Goal: Task Accomplishment & Management: Complete application form

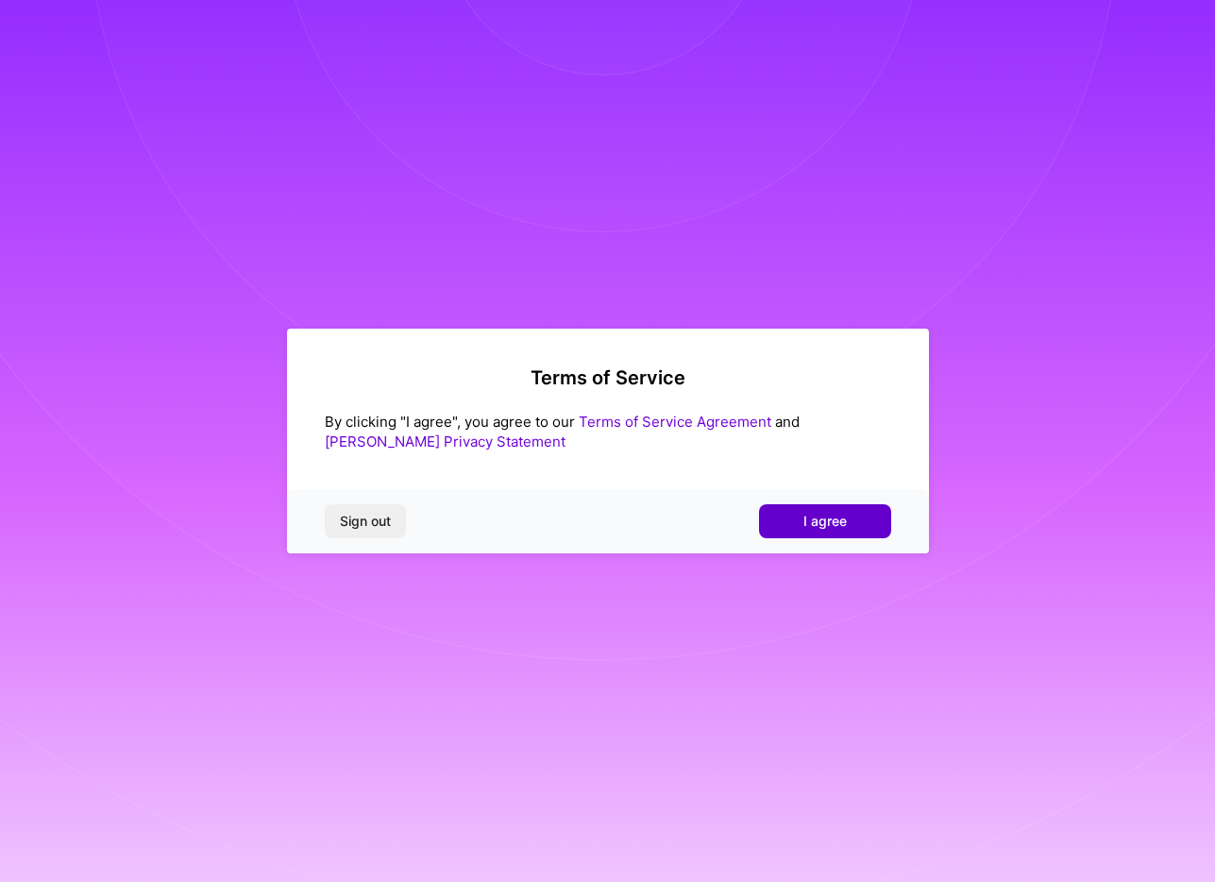
click at [807, 509] on button "I agree" at bounding box center [825, 521] width 132 height 34
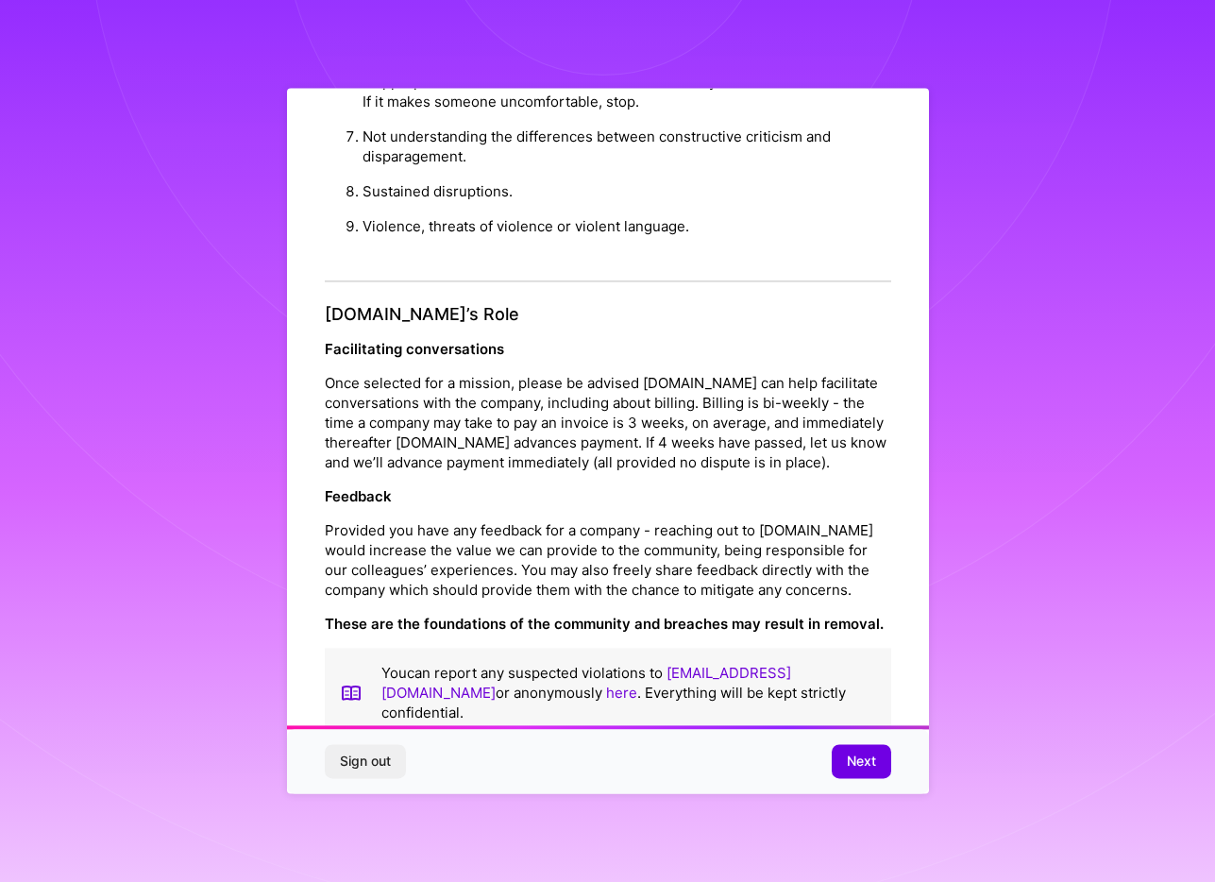
scroll to position [7, 0]
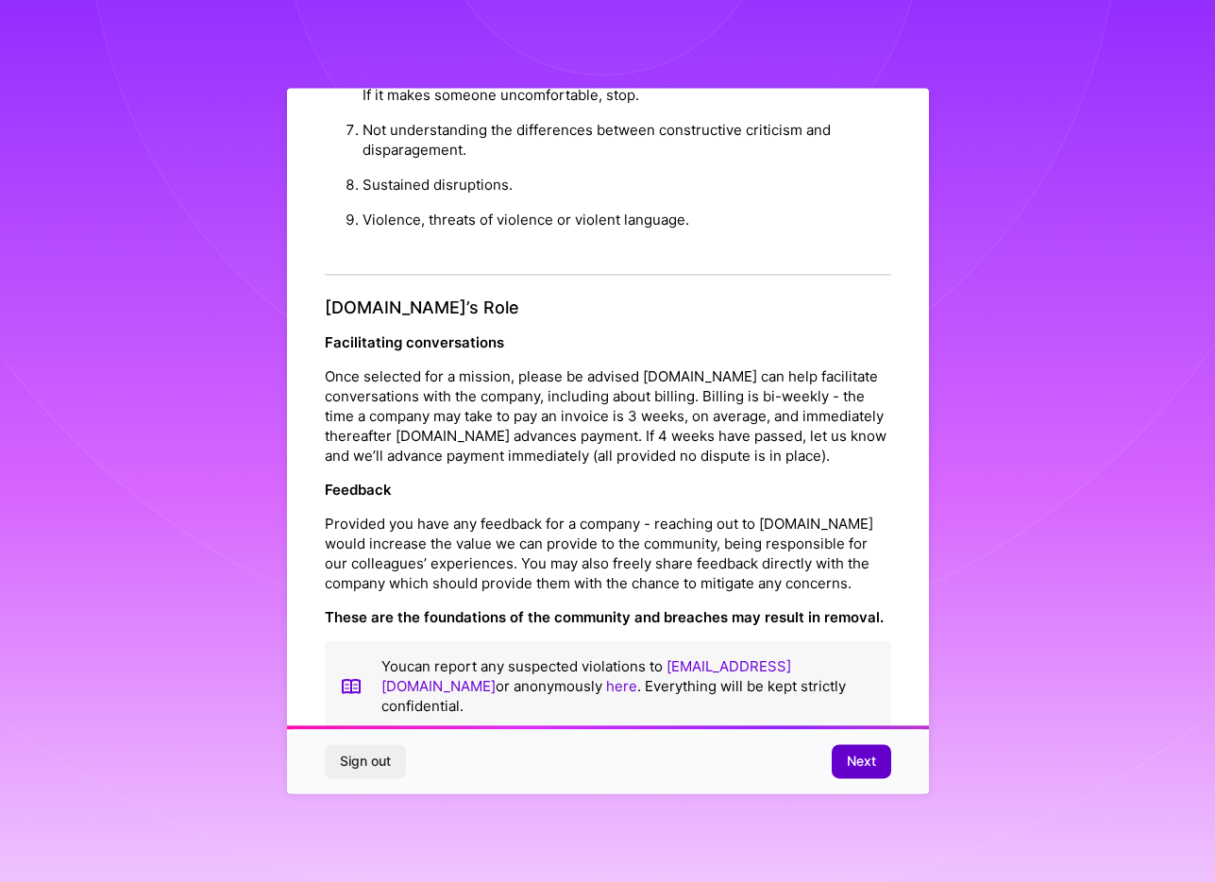
click at [870, 756] on span "Next" at bounding box center [861, 761] width 29 height 19
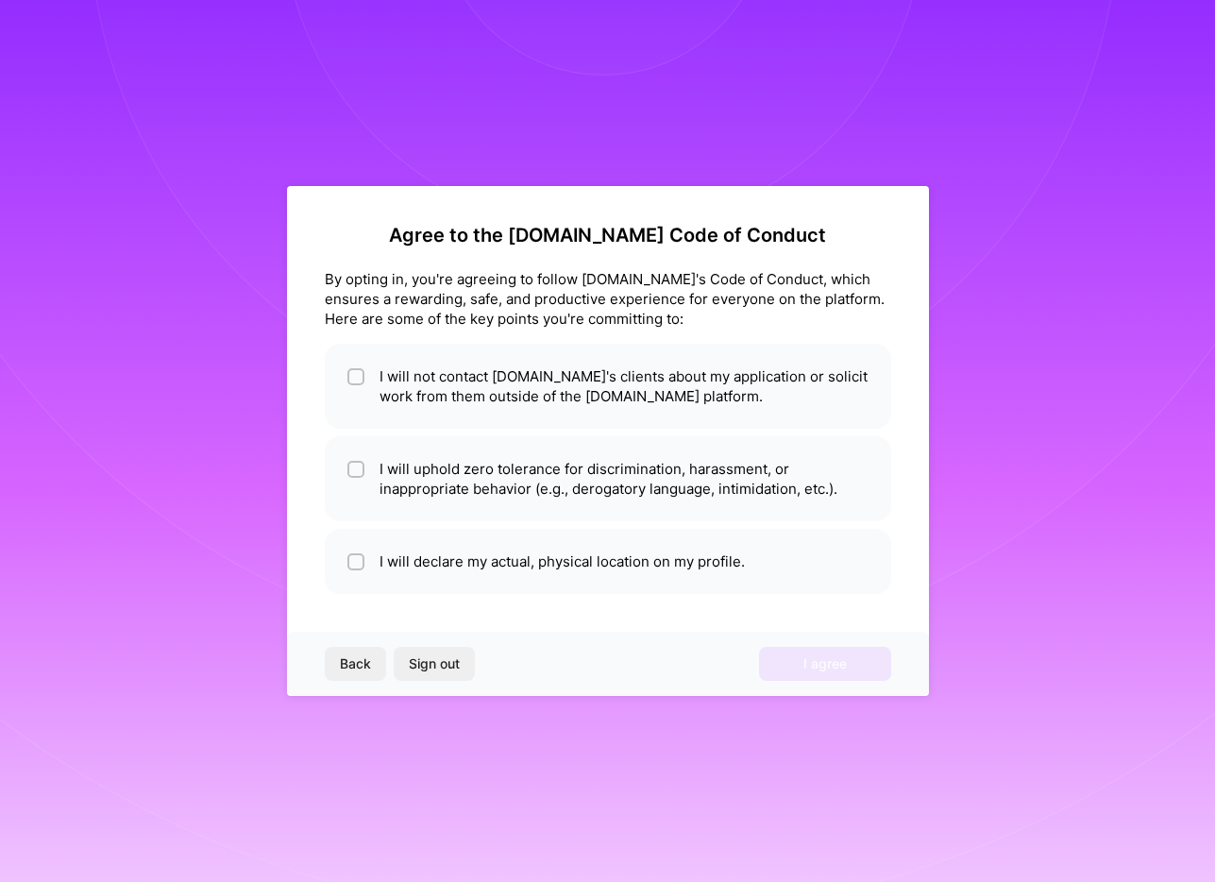
scroll to position [0, 0]
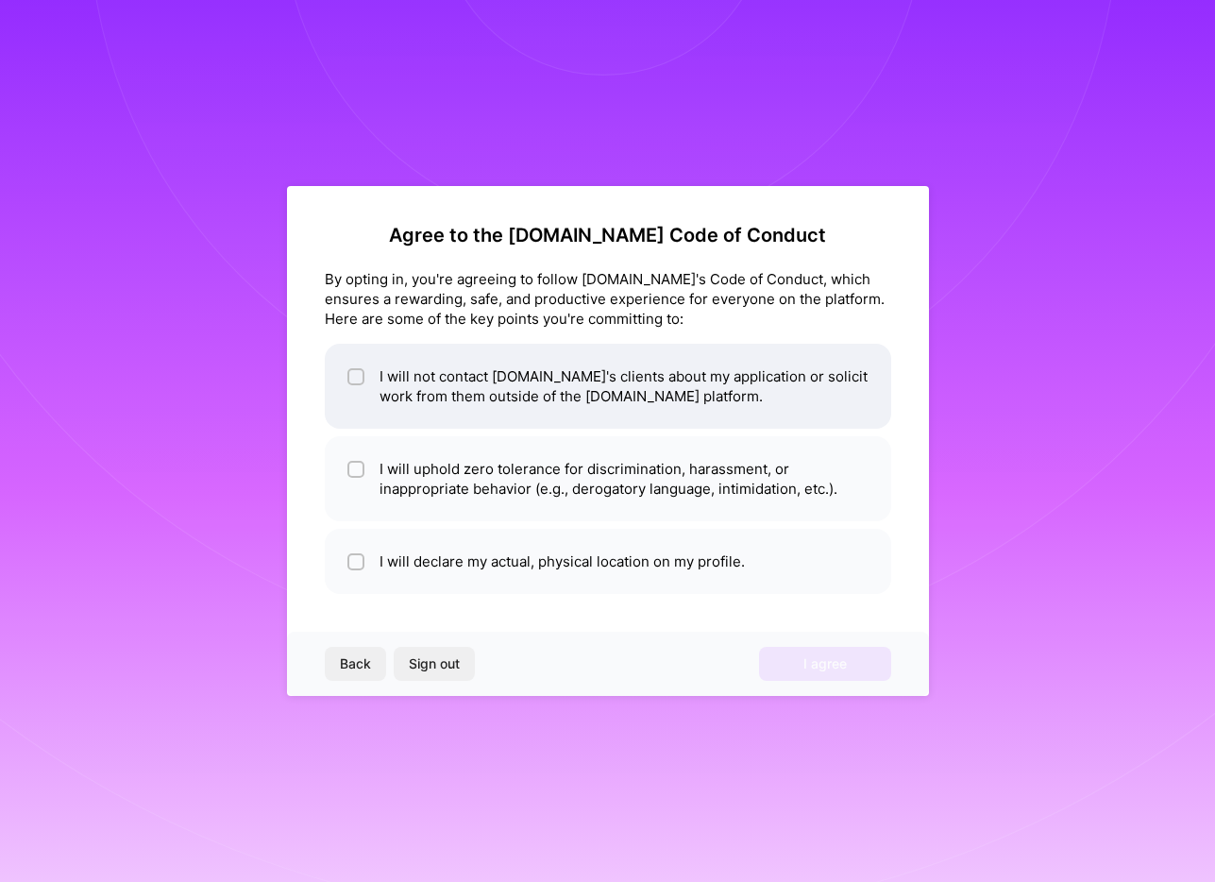
click at [642, 414] on li "I will not contact [DOMAIN_NAME]'s clients about my application or solicit work…" at bounding box center [608, 386] width 566 height 85
checkbox input "true"
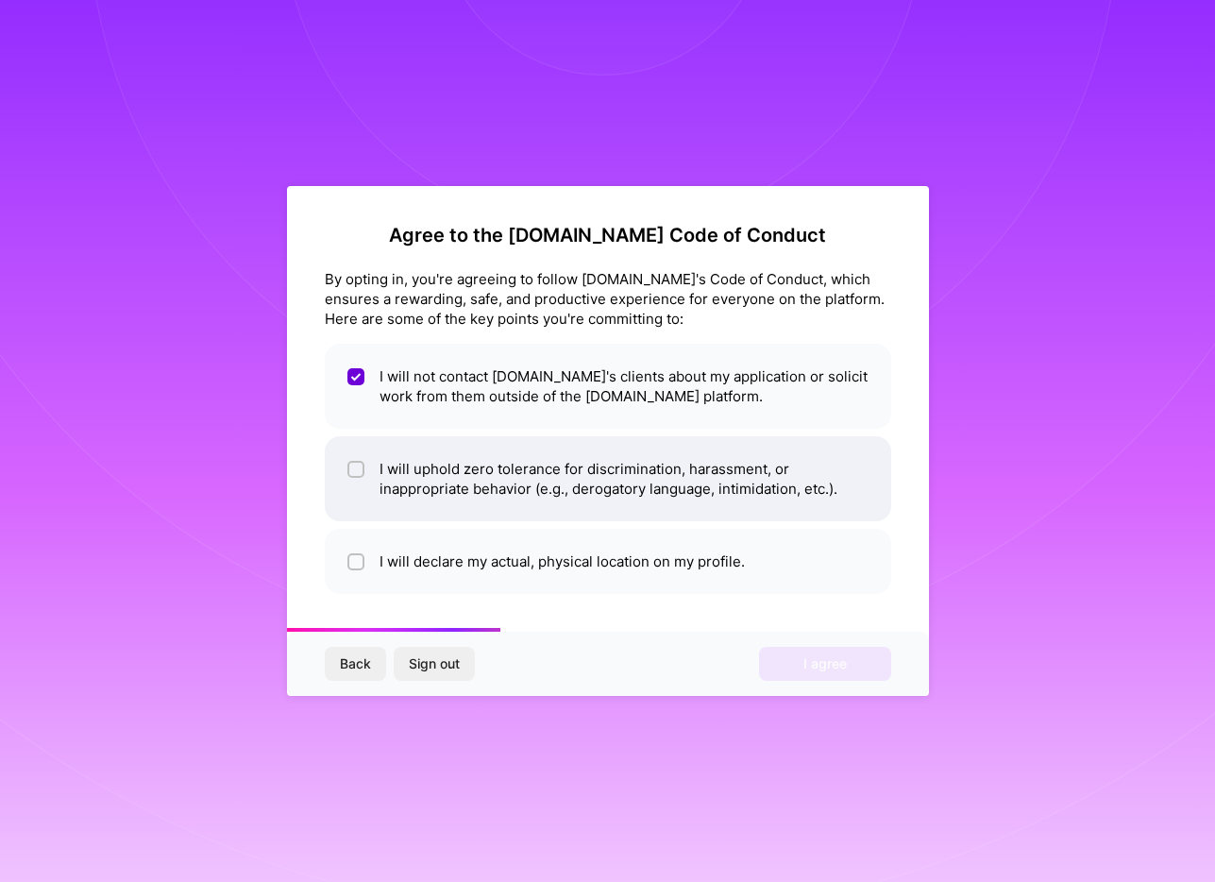
click at [626, 482] on li "I will uphold zero tolerance for discrimination, harassment, or inappropriate b…" at bounding box center [608, 478] width 566 height 85
checkbox input "true"
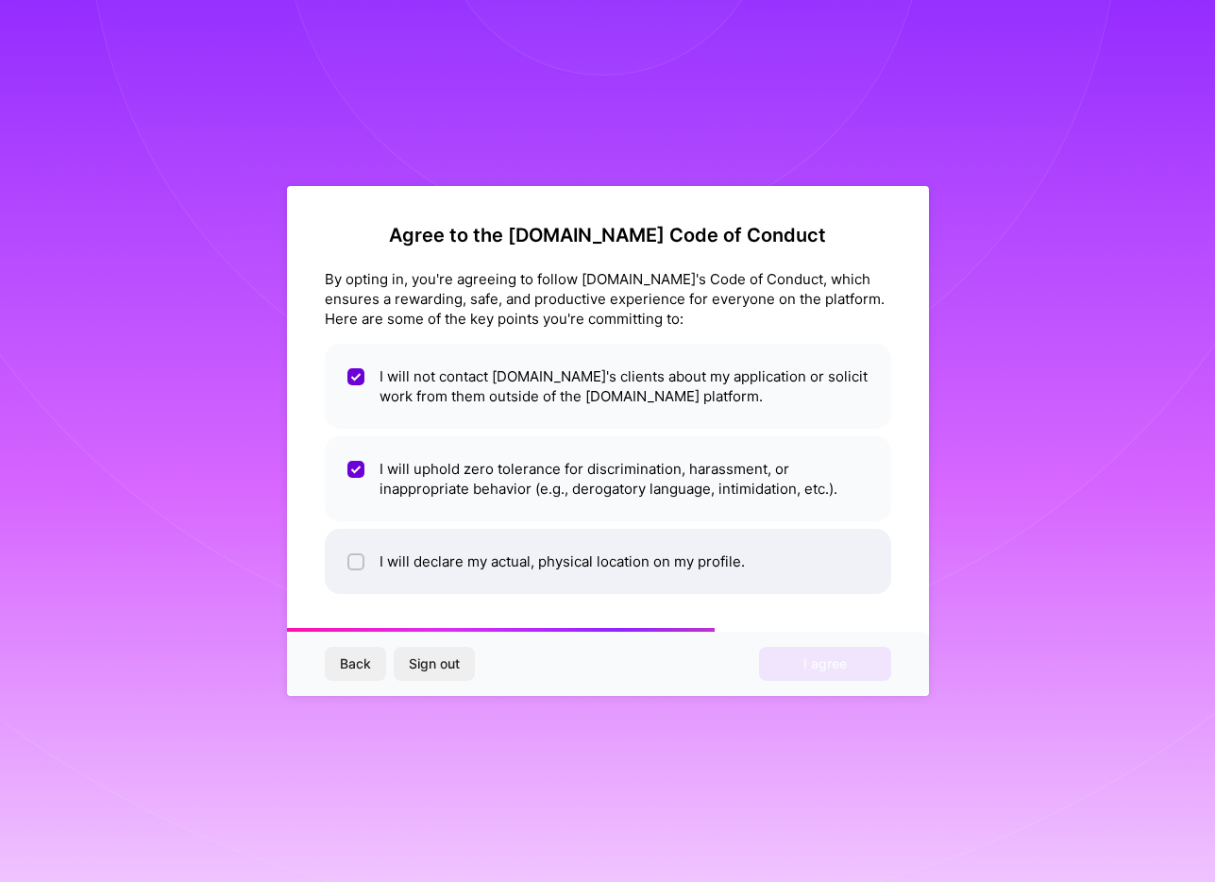
click at [598, 583] on li "I will declare my actual, physical location on my profile." at bounding box center [608, 561] width 566 height 65
checkbox input "true"
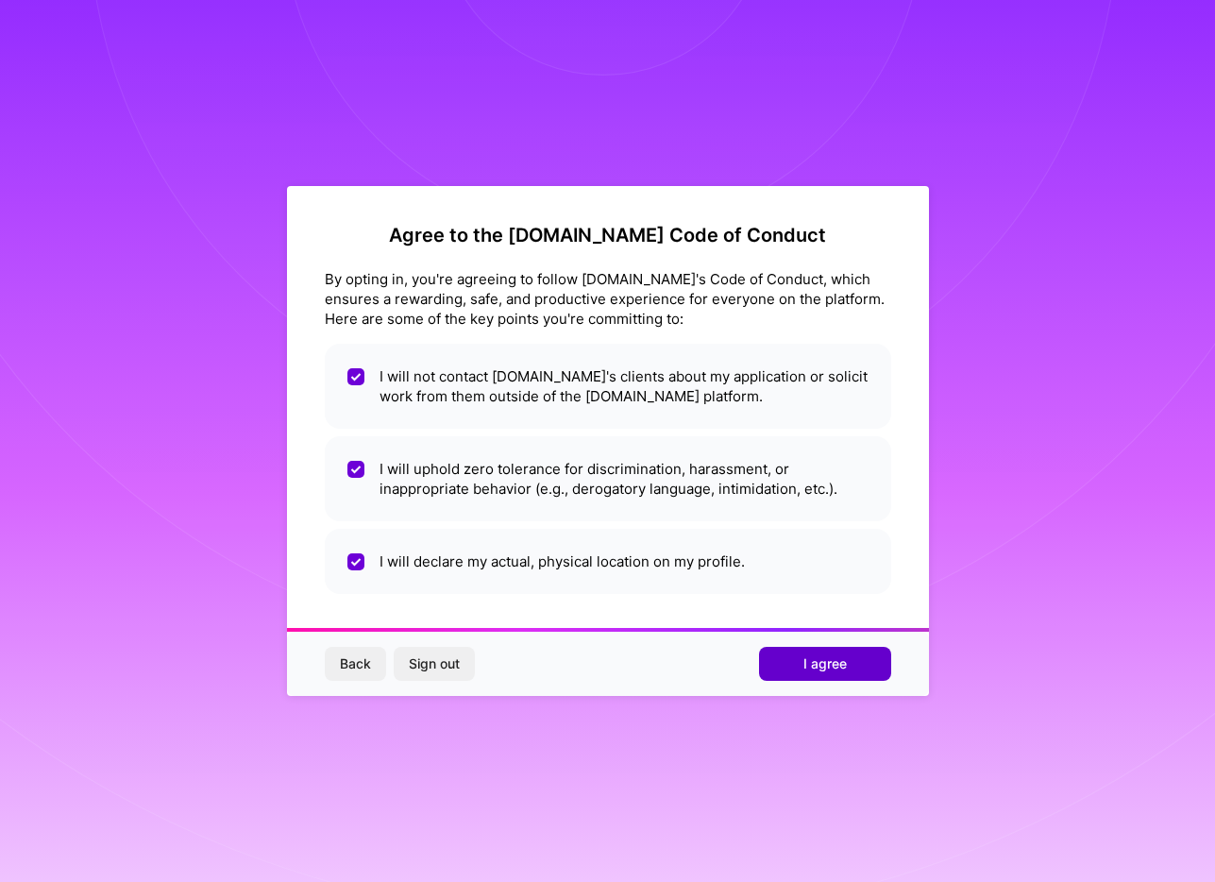
click at [784, 664] on button "I agree" at bounding box center [825, 664] width 132 height 34
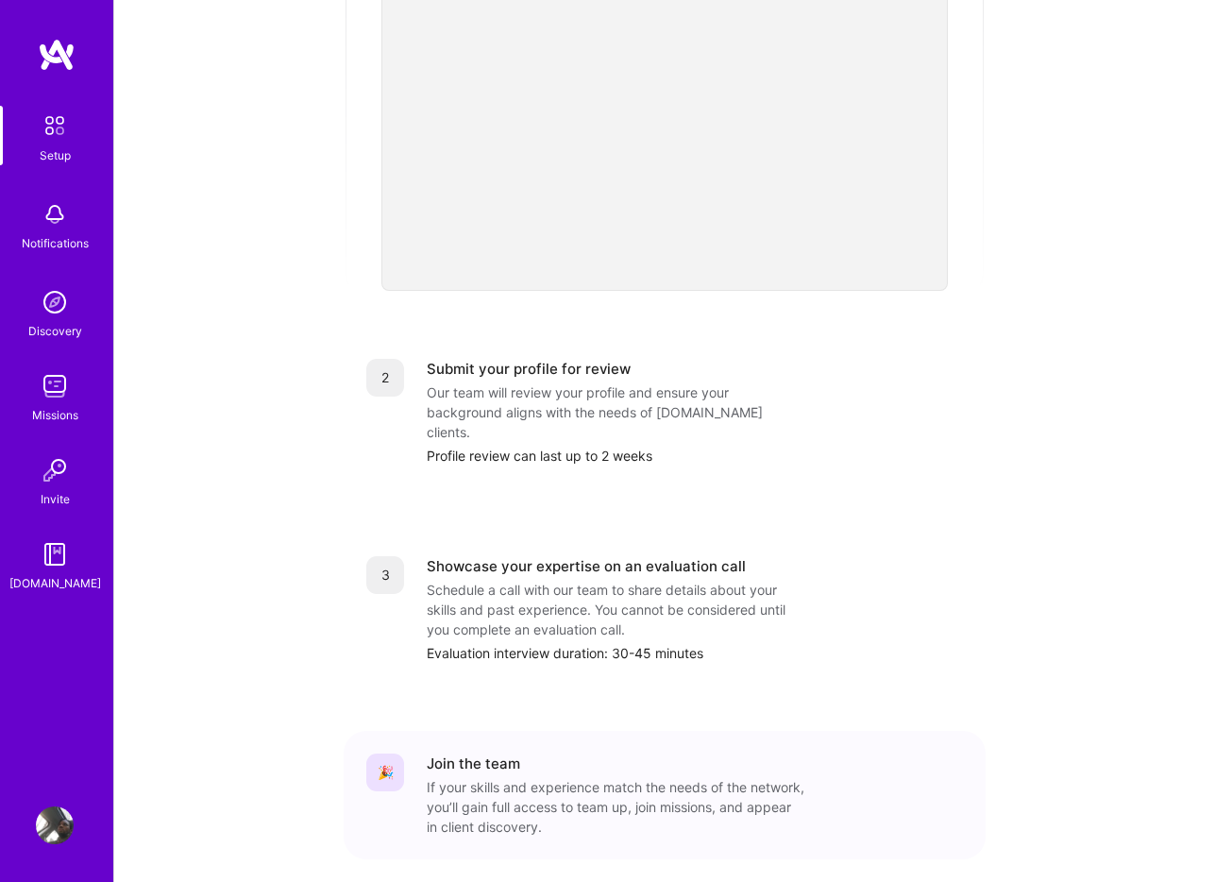
scroll to position [552, 0]
